Goal: Task Accomplishment & Management: Use online tool/utility

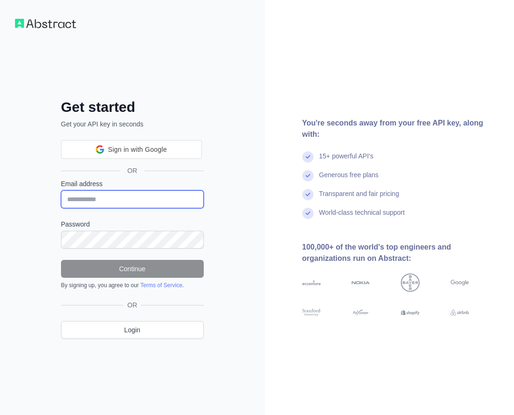
click at [89, 195] on input "Email address" at bounding box center [132, 199] width 143 height 18
paste input "**********"
type input "**********"
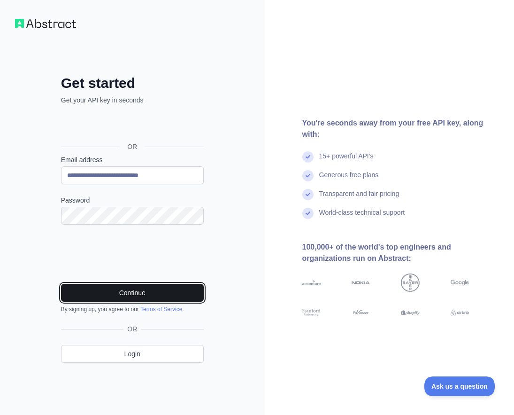
click at [176, 291] on button "Continue" at bounding box center [132, 293] width 143 height 18
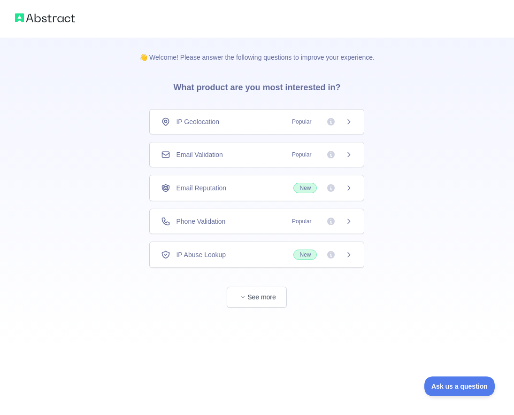
click at [296, 154] on span "Popular" at bounding box center [302, 154] width 31 height 9
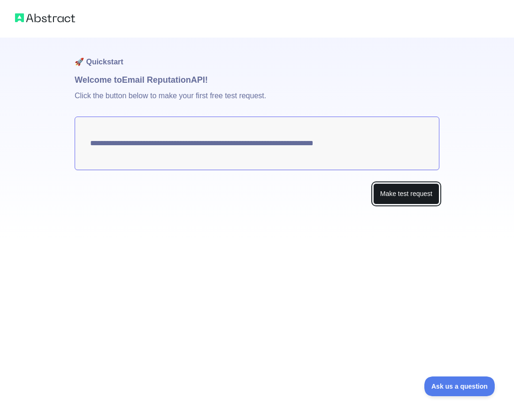
click at [389, 200] on button "Make test request" at bounding box center [406, 193] width 66 height 21
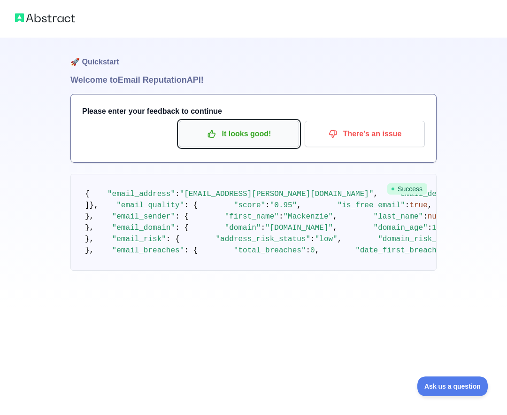
click at [213, 125] on button "It looks good!" at bounding box center [239, 134] width 120 height 26
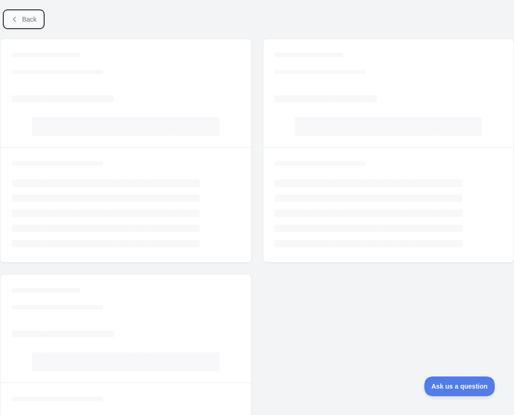
click at [20, 22] on button "Back" at bounding box center [24, 19] width 38 height 16
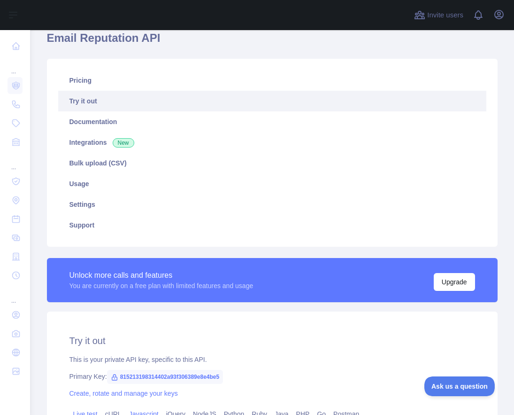
scroll to position [231, 0]
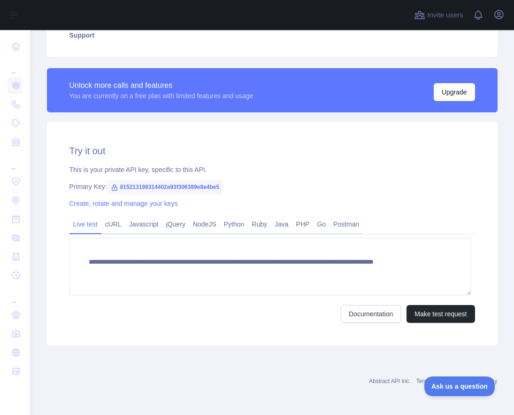
click at [160, 189] on span "815213198314402a93f306389e8e4be5" at bounding box center [165, 187] width 117 height 14
copy span "815213198314402a93f306389e8e4be5"
